Goal: Task Accomplishment & Management: Manage account settings

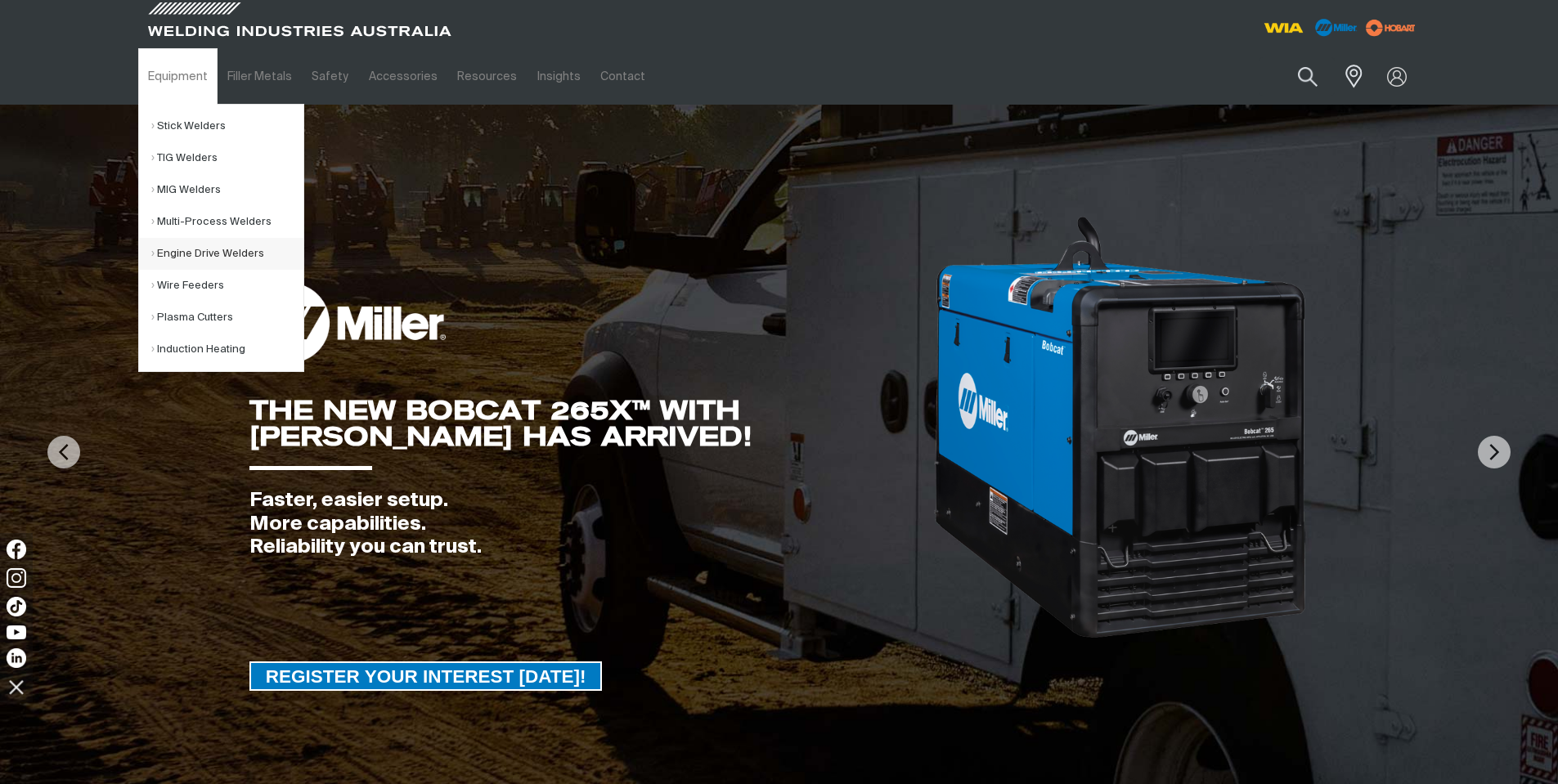
click at [208, 265] on link "Engine Drive Welders" at bounding box center [227, 254] width 152 height 32
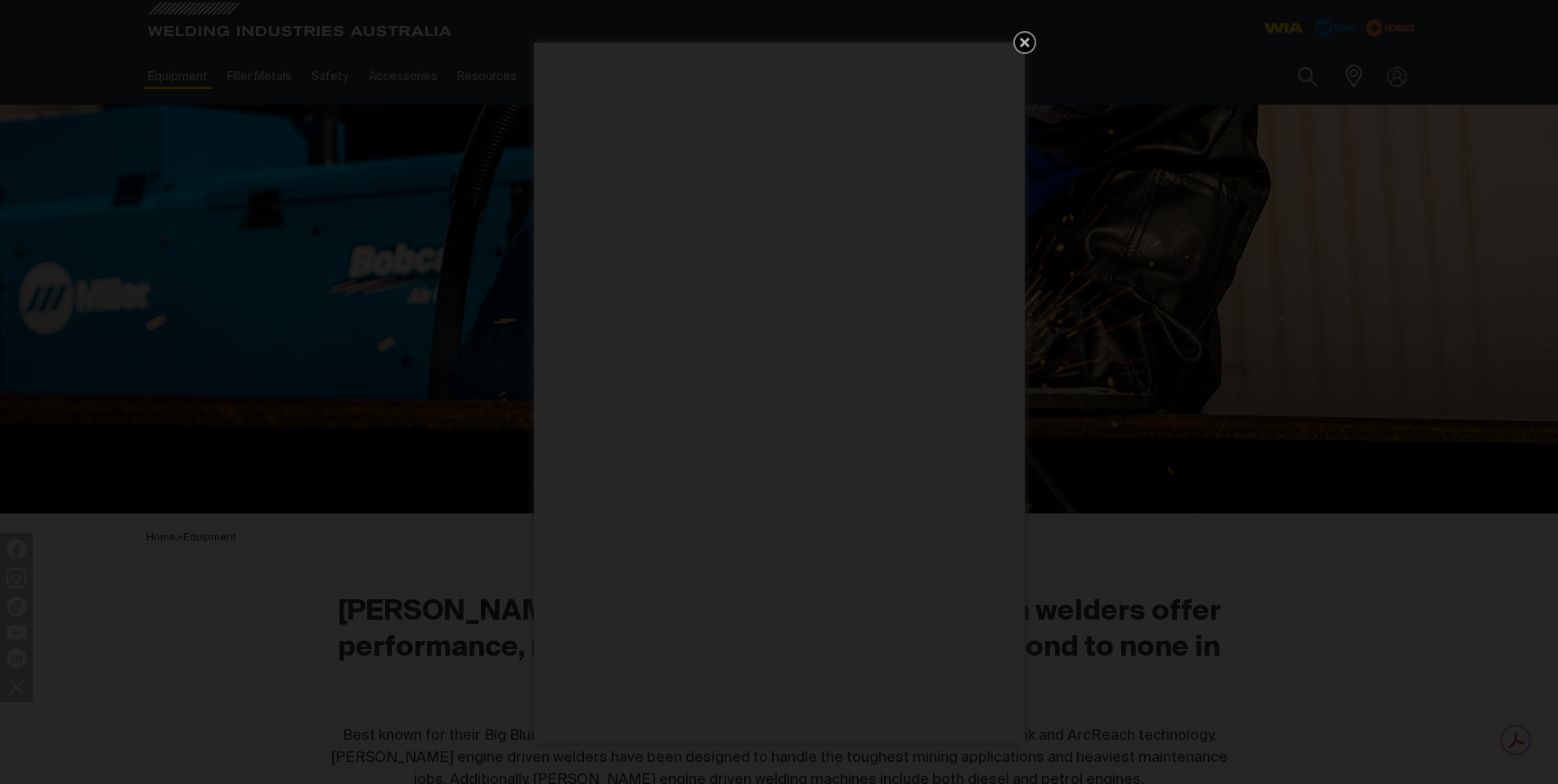
click at [1021, 39] on icon "Get 5 WIA Welding Guides Free!" at bounding box center [1024, 43] width 10 height 10
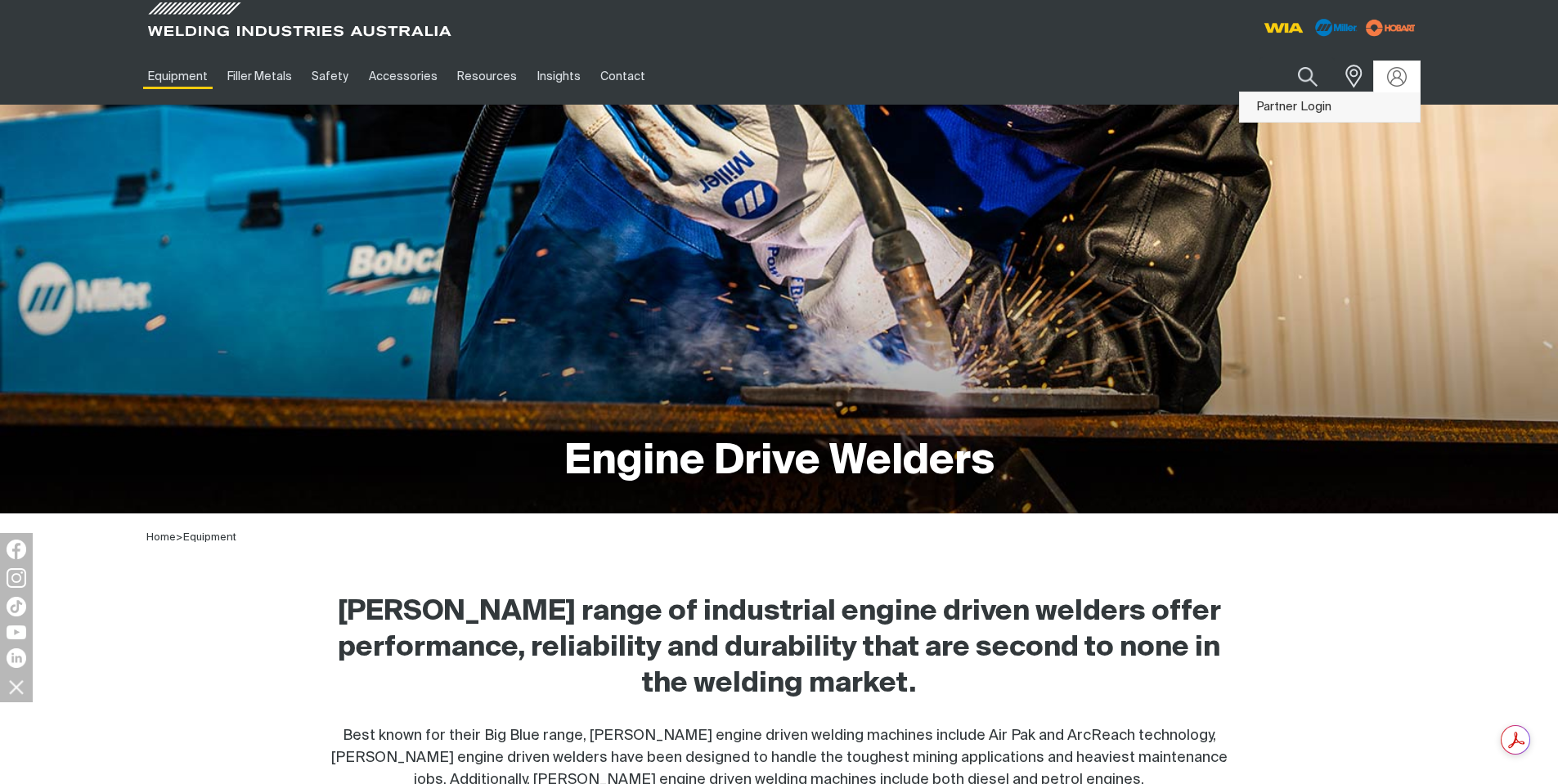
click at [1372, 110] on link "Partner Login" at bounding box center [1329, 107] width 180 height 30
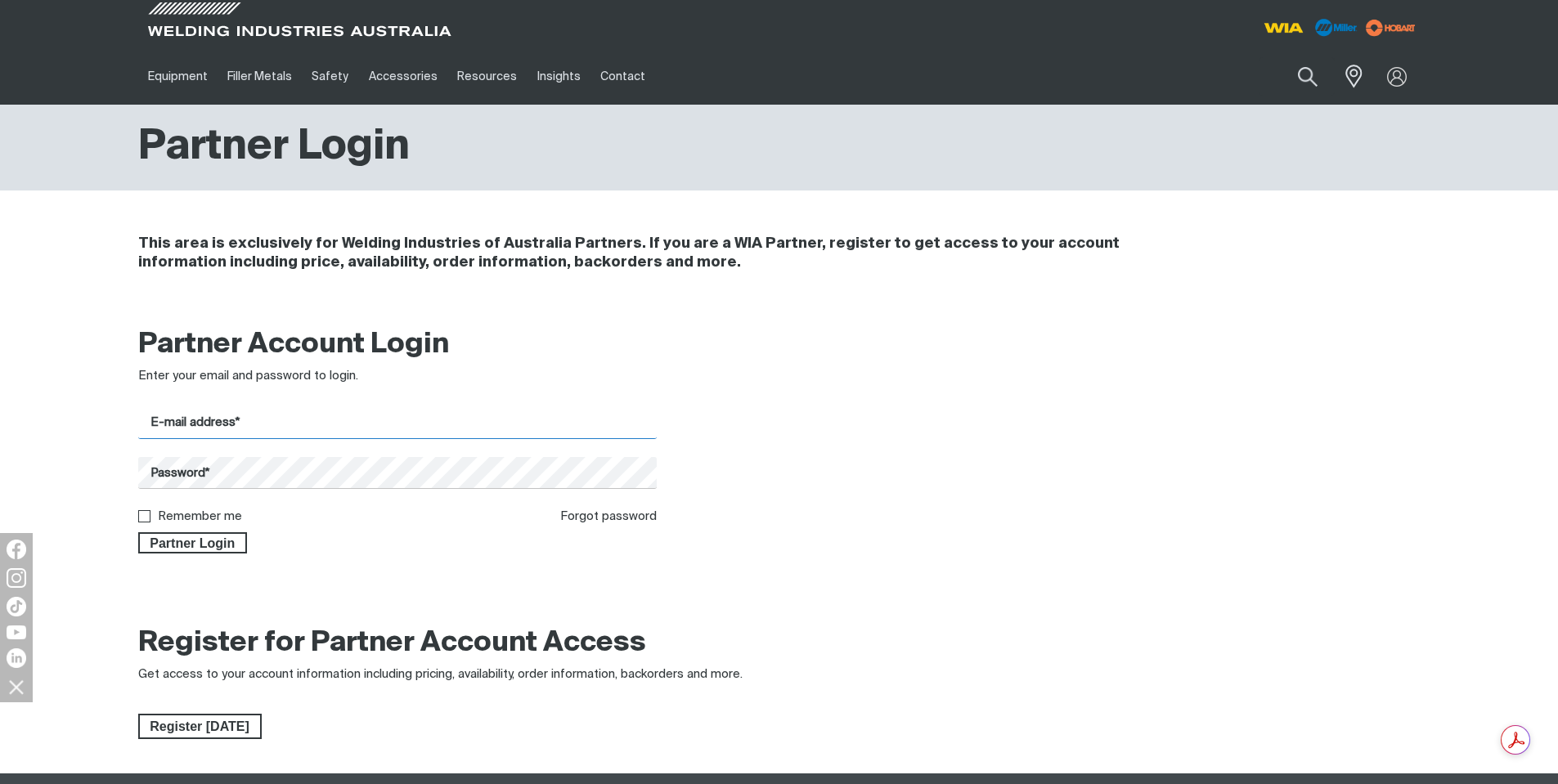
type input "[EMAIL_ADDRESS][DOMAIN_NAME]"
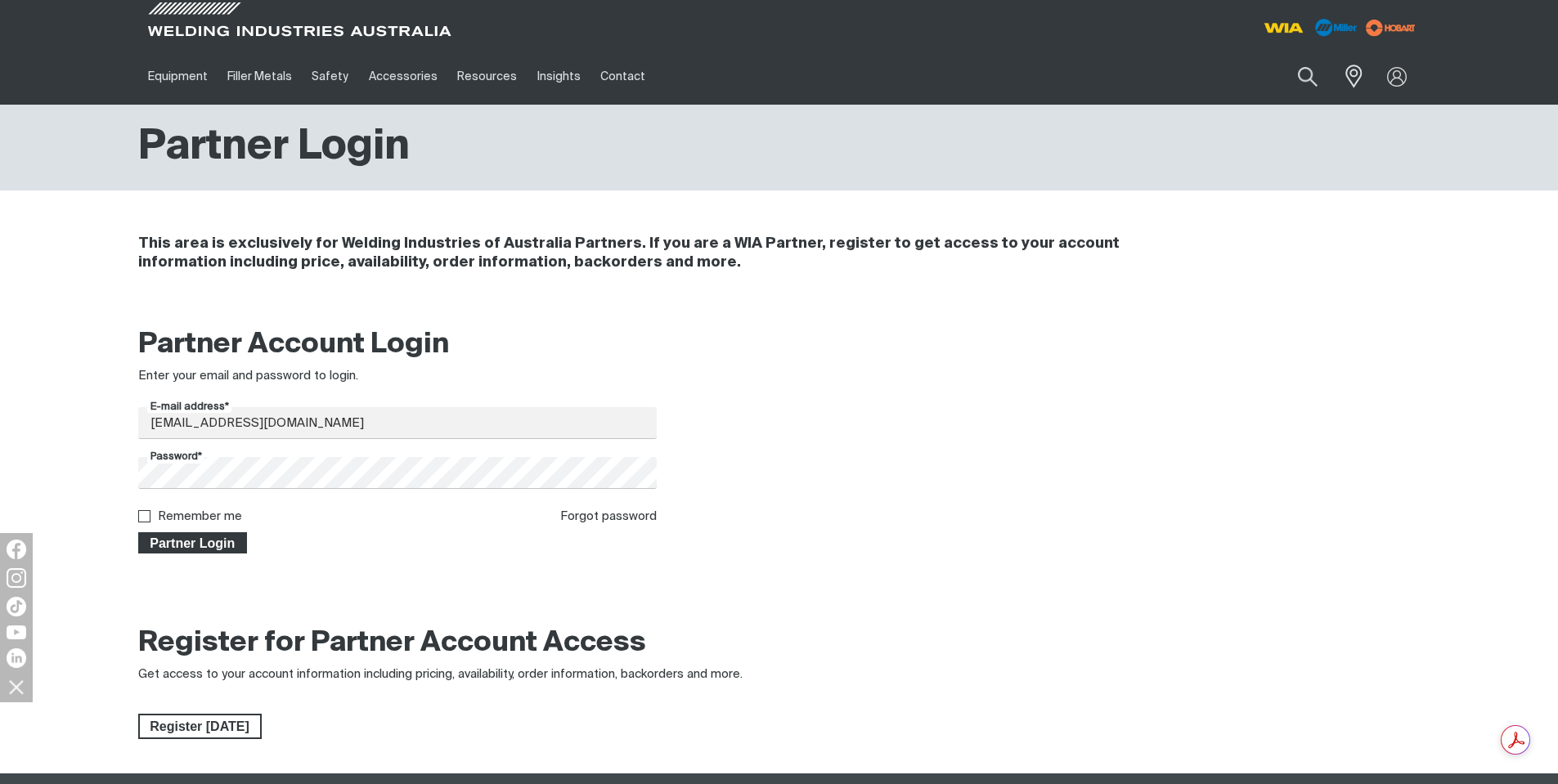
click at [187, 545] on span "Partner Login" at bounding box center [192, 543] width 106 height 21
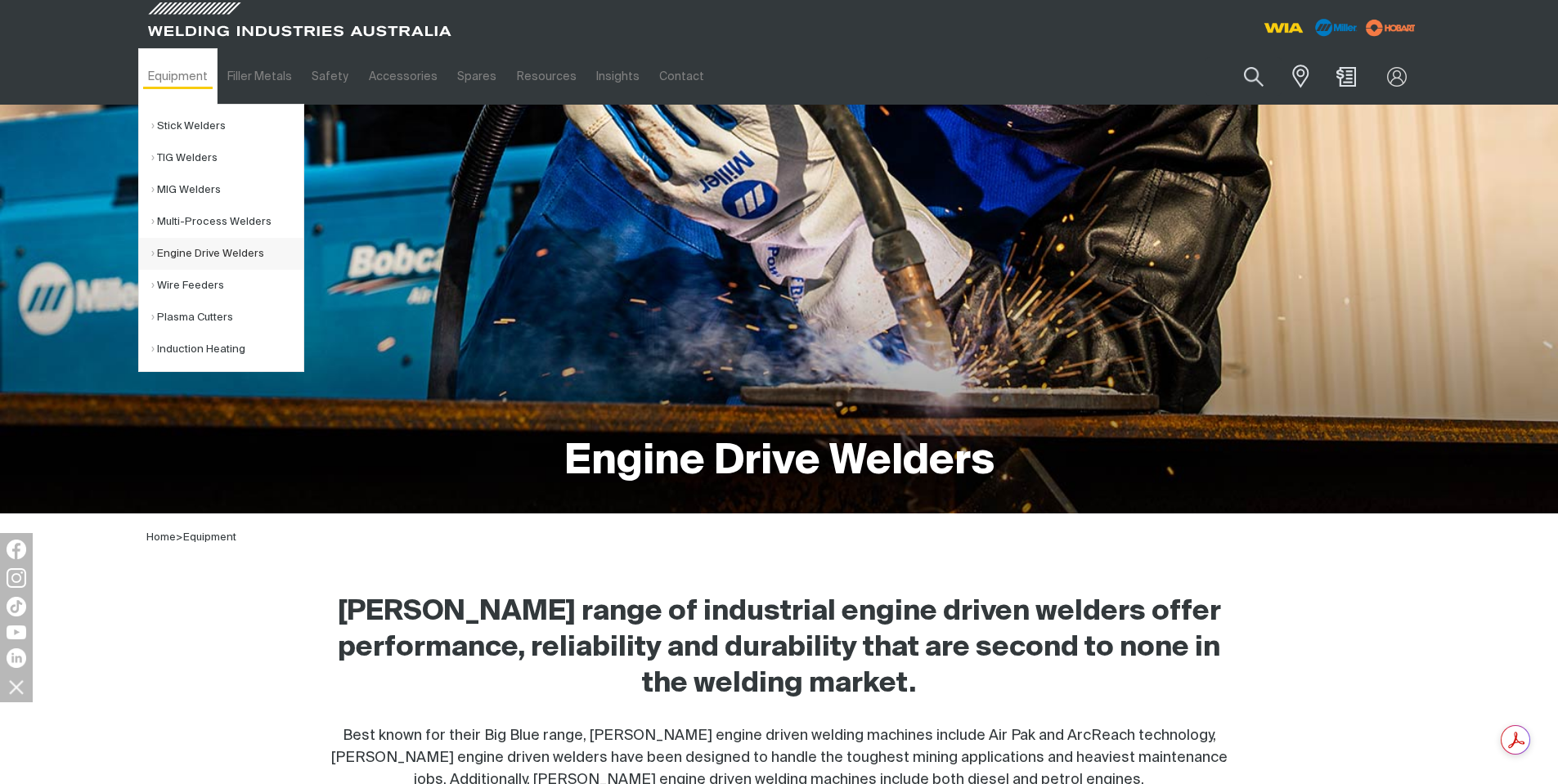
click at [201, 259] on link "Engine Drive Welders" at bounding box center [227, 254] width 152 height 32
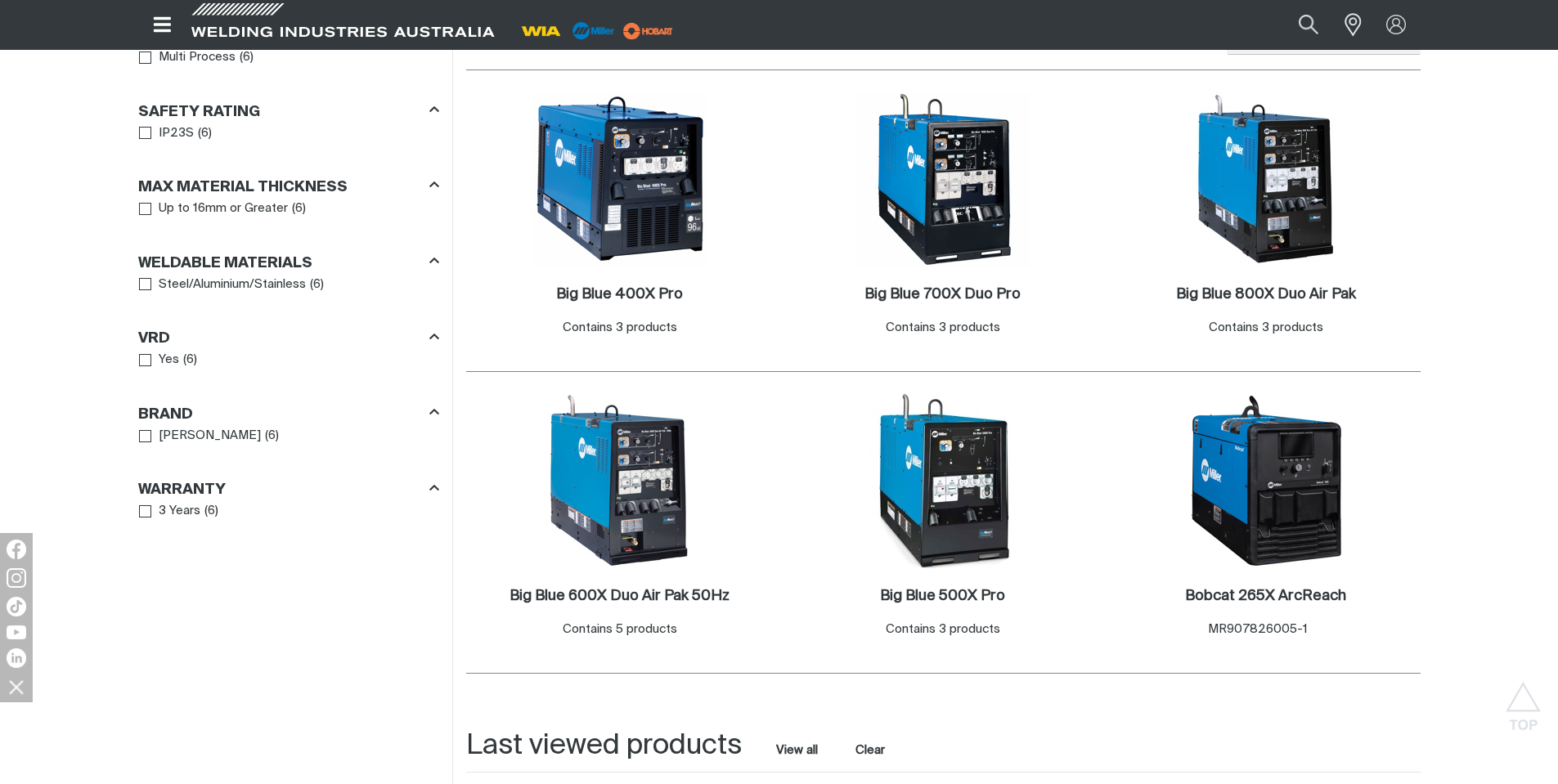
scroll to position [899, 0]
